Goal: Information Seeking & Learning: Learn about a topic

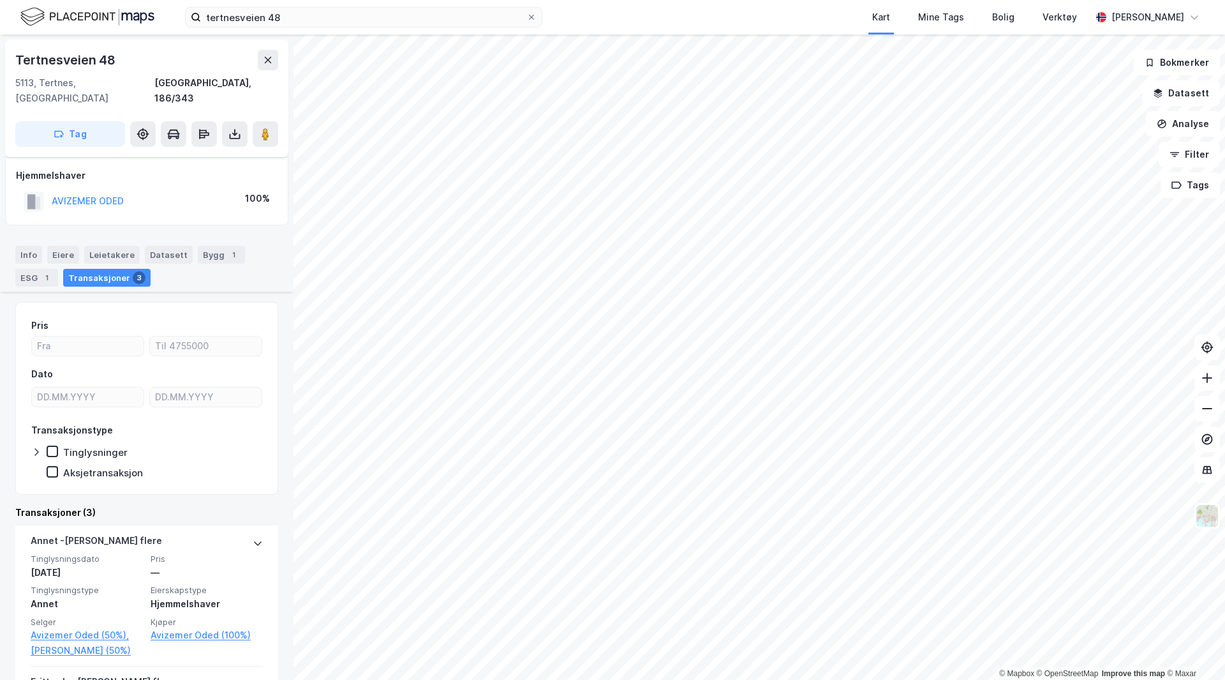
scroll to position [283, 0]
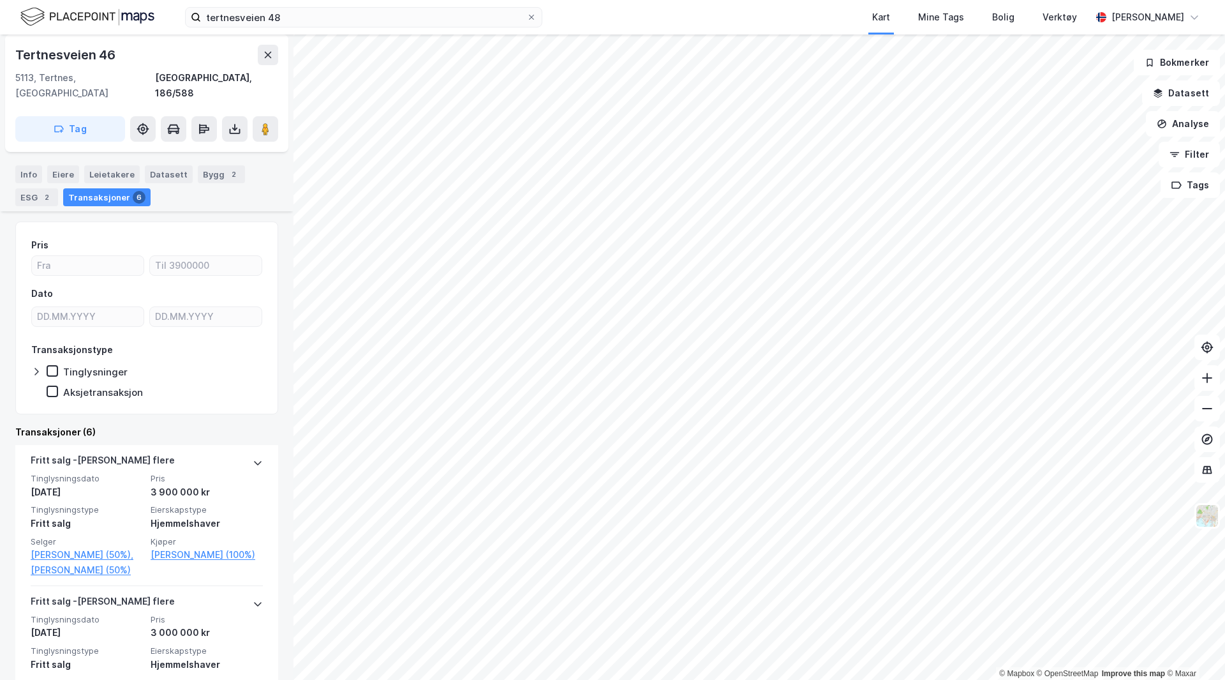
scroll to position [64, 0]
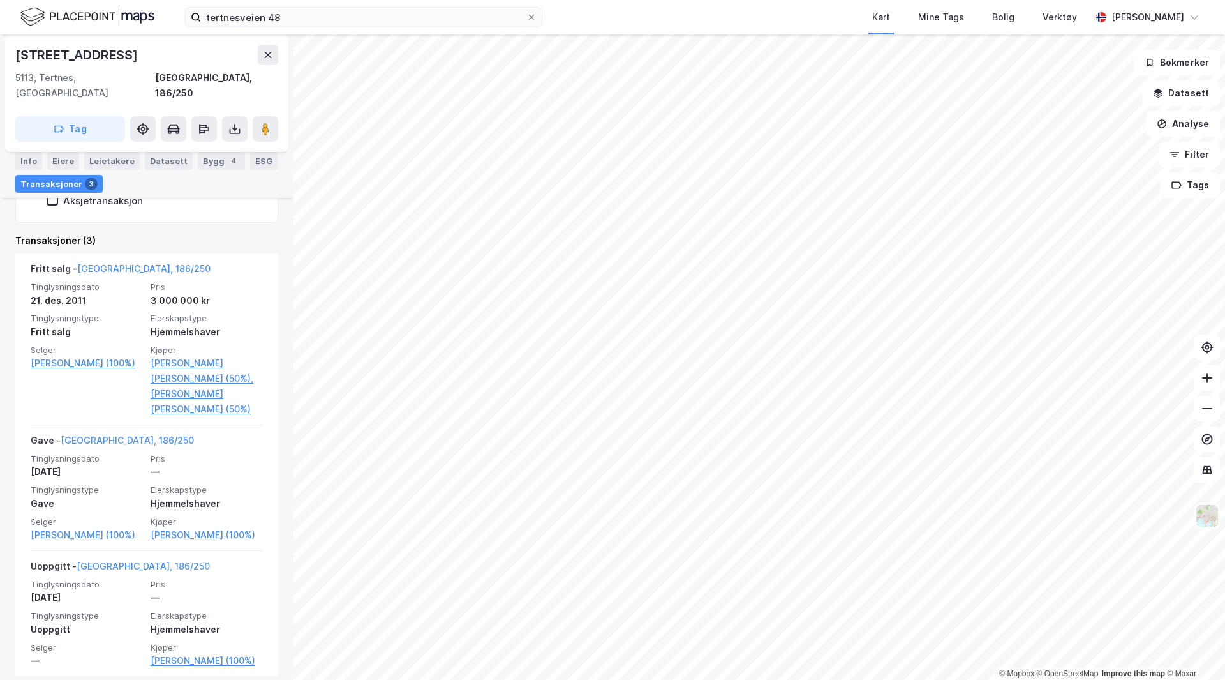
scroll to position [319, 0]
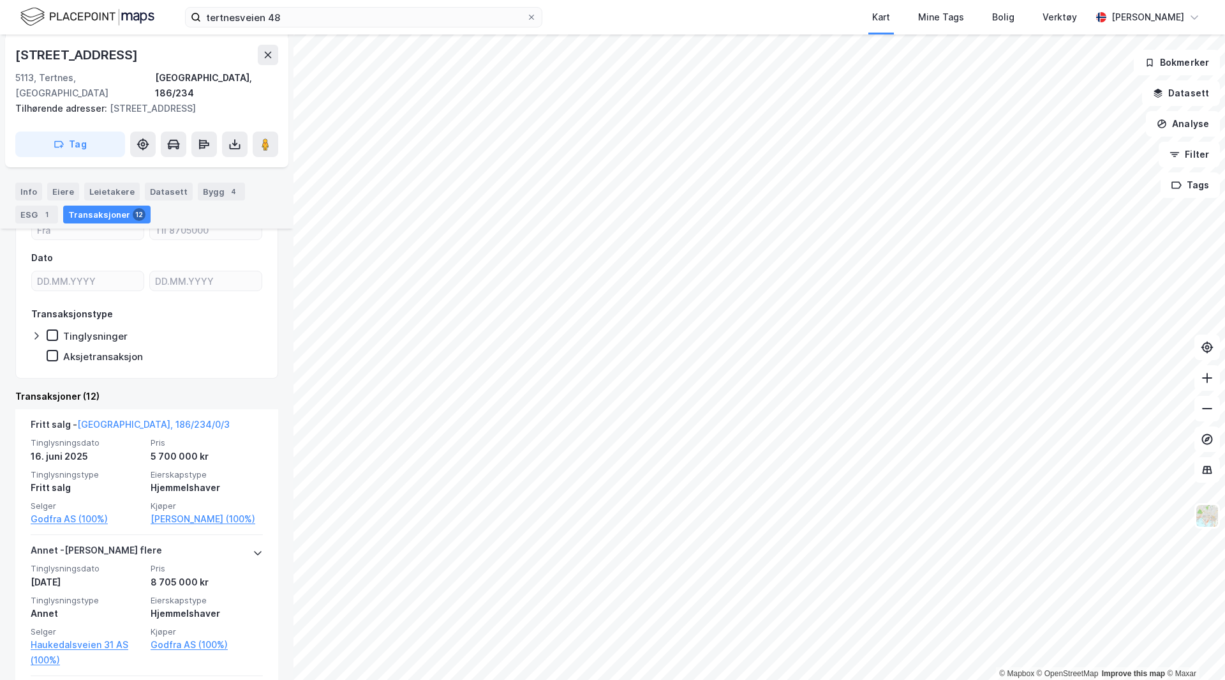
scroll to position [434, 0]
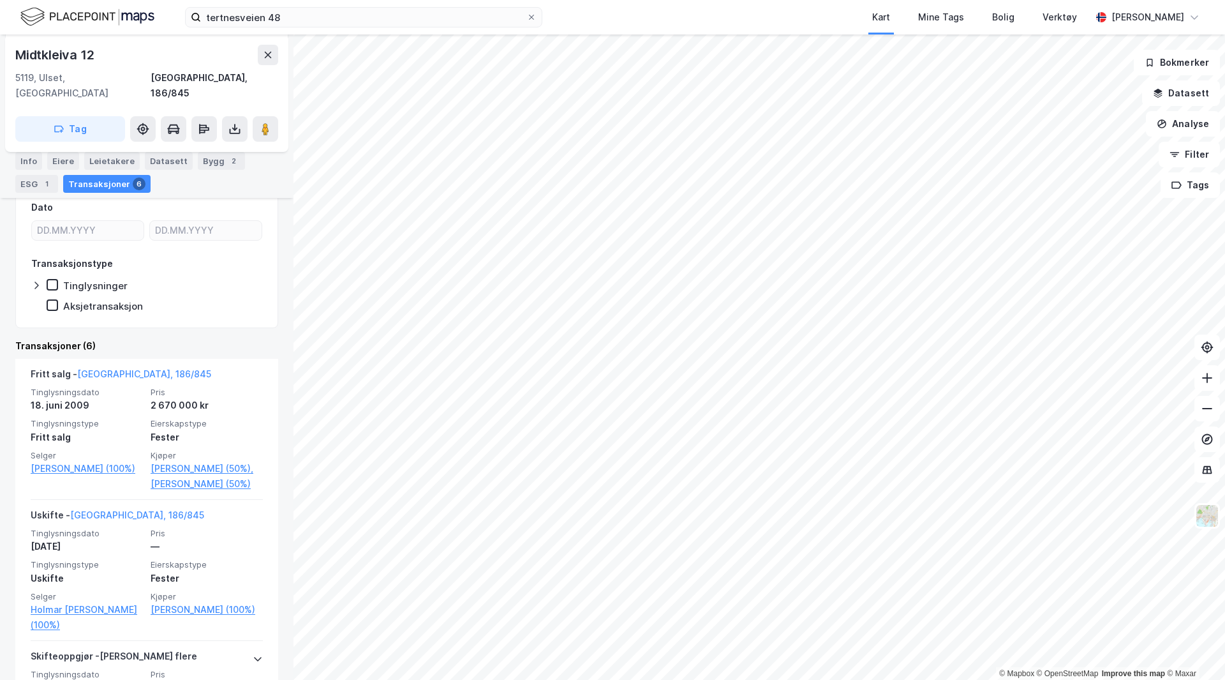
scroll to position [319, 0]
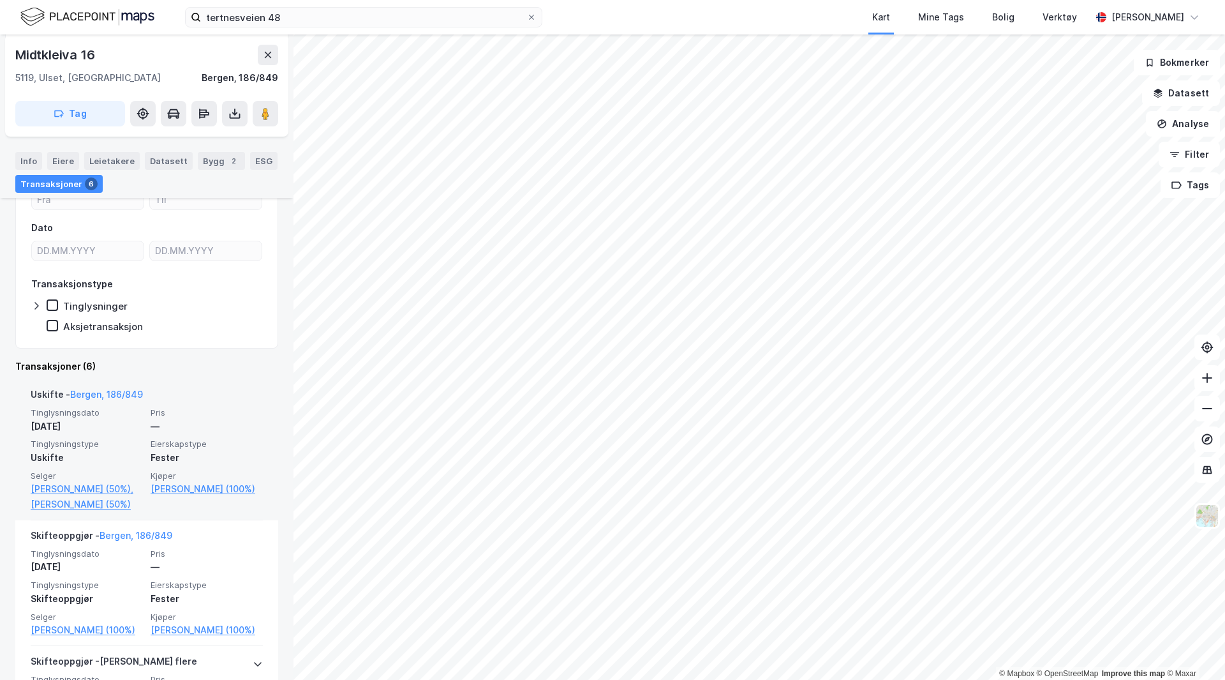
scroll to position [319, 0]
